Goal: Task Accomplishment & Management: Use online tool/utility

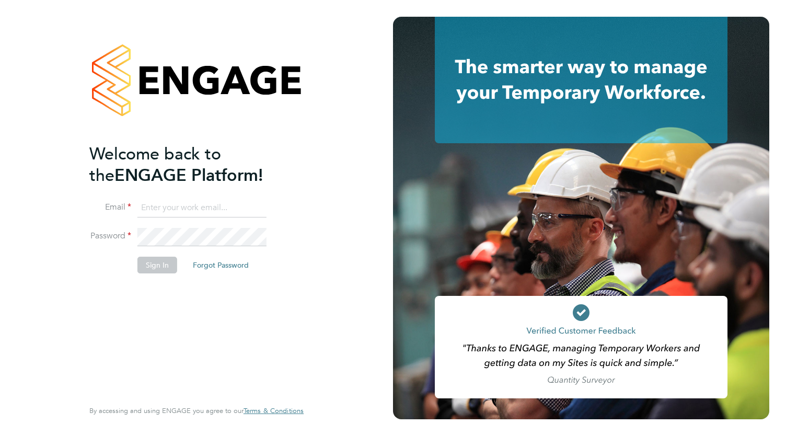
click at [166, 207] on input at bounding box center [201, 208] width 129 height 19
type input "[EMAIL_ADDRESS][DOMAIN_NAME]"
click at [167, 263] on button "Sign In" at bounding box center [157, 265] width 40 height 17
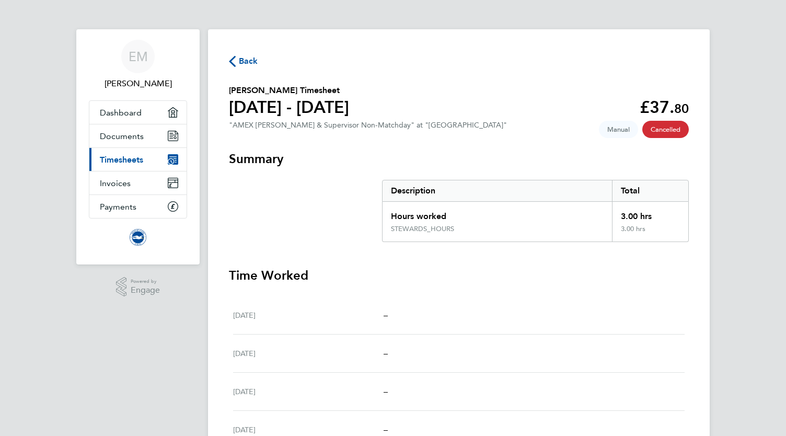
click at [114, 156] on span "Timesheets" at bounding box center [121, 160] width 43 height 10
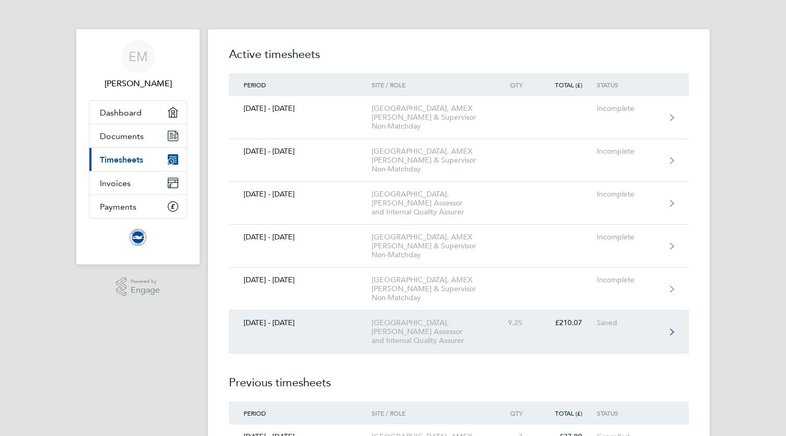
click at [437, 331] on div "[GEOGRAPHIC_DATA], [PERSON_NAME] Assessor and Internal Quality Assurer" at bounding box center [432, 331] width 120 height 27
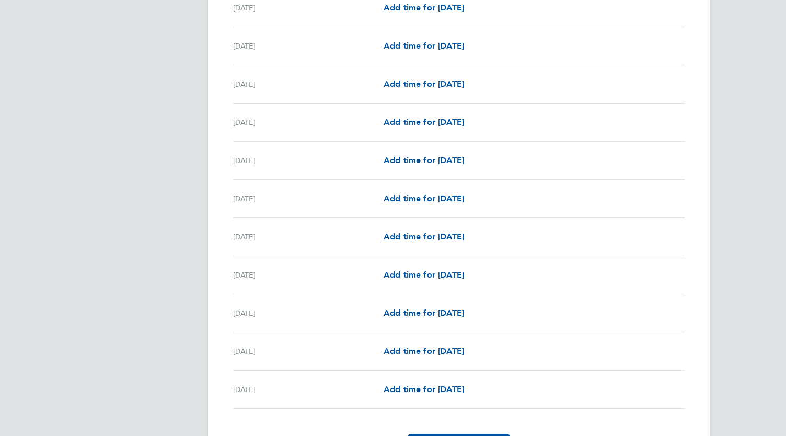
scroll to position [1144, 0]
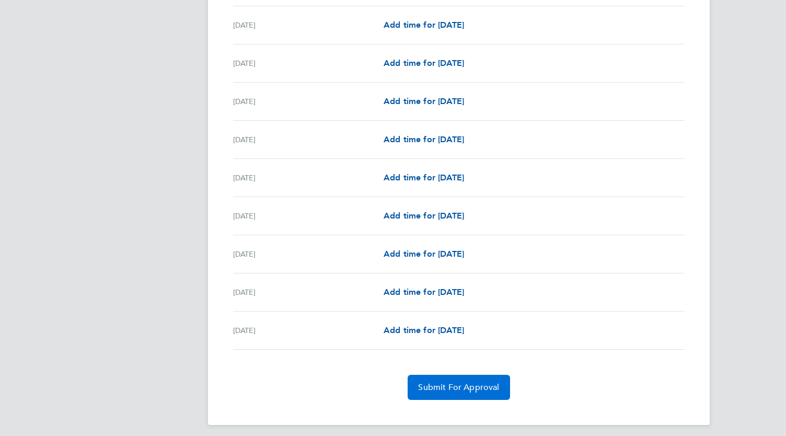
click at [459, 386] on button "Submit For Approval" at bounding box center [459, 387] width 102 height 25
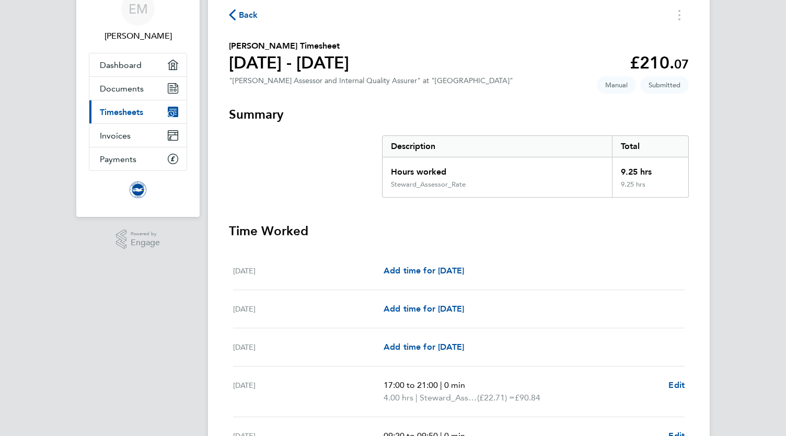
scroll to position [0, 0]
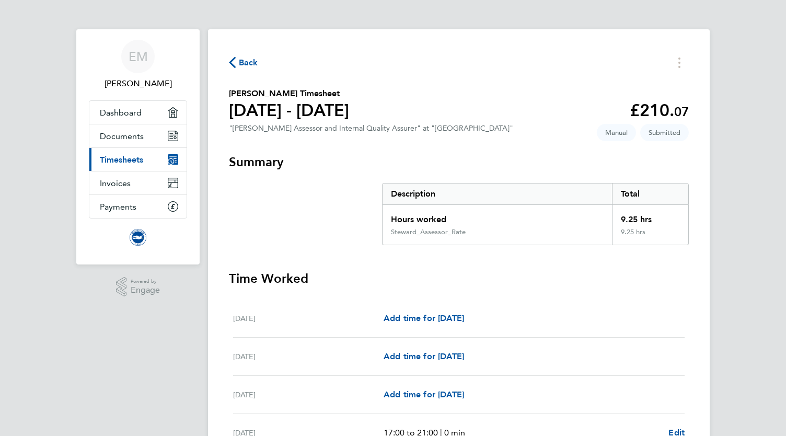
click at [117, 160] on span "Timesheets" at bounding box center [121, 160] width 43 height 10
